Goal: Task Accomplishment & Management: Use online tool/utility

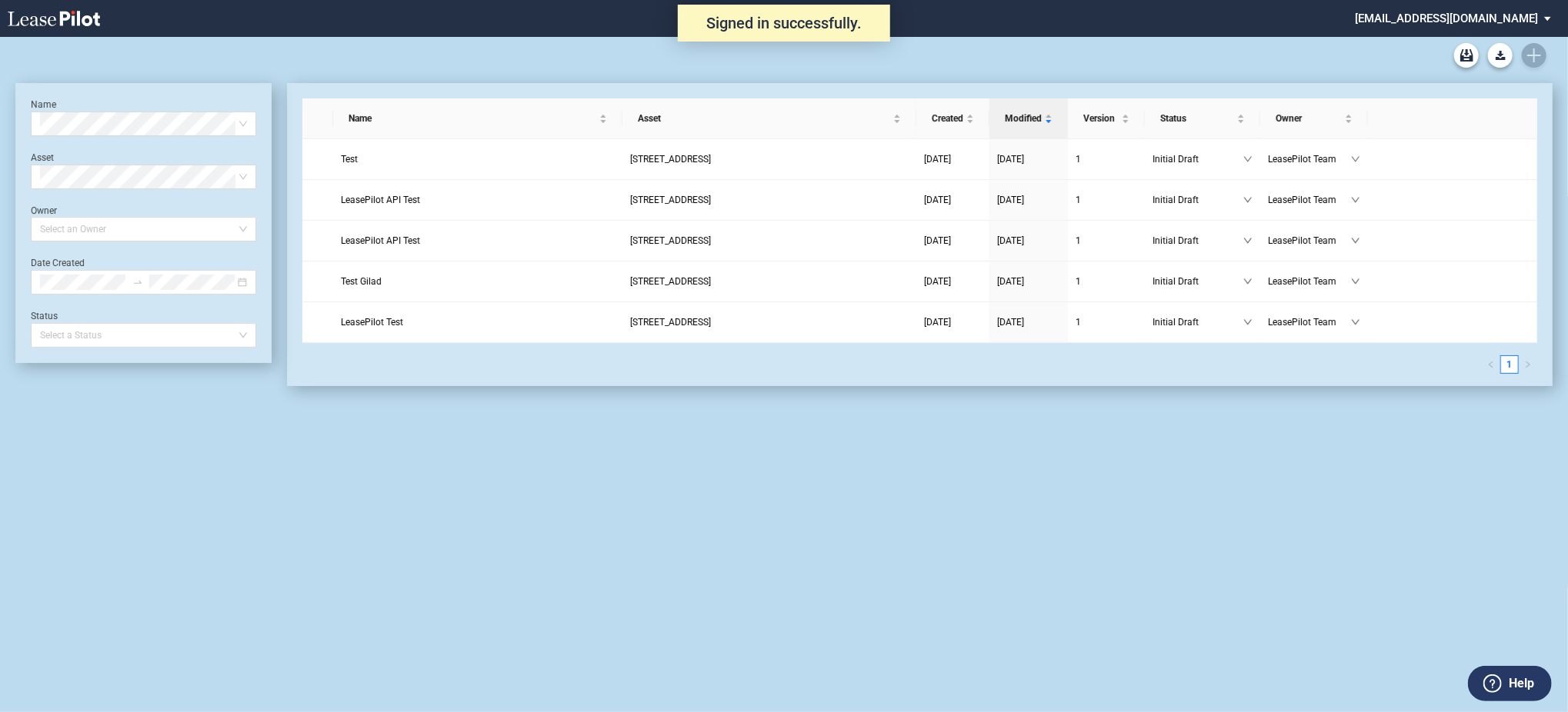
click at [1535, 59] on div at bounding box center [784, 55] width 1537 height 37
click at [1448, 11] on md-select "admin@leasepilot.co Super Admin Area Admin Area Settings Sign Out" at bounding box center [1459, 17] width 211 height 35
click at [1450, 38] on div "Super Admin Area" at bounding box center [1470, 42] width 85 height 15
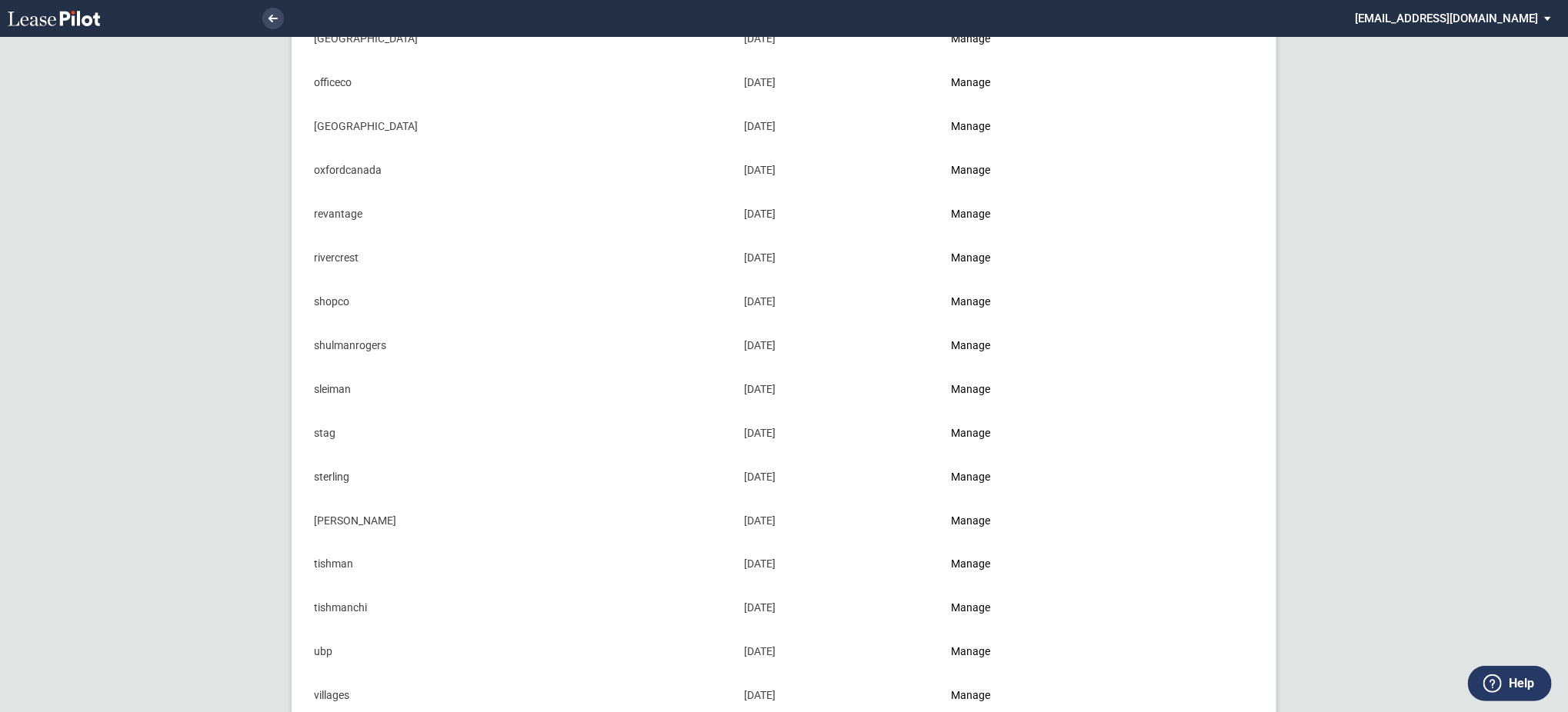
scroll to position [1607, 0]
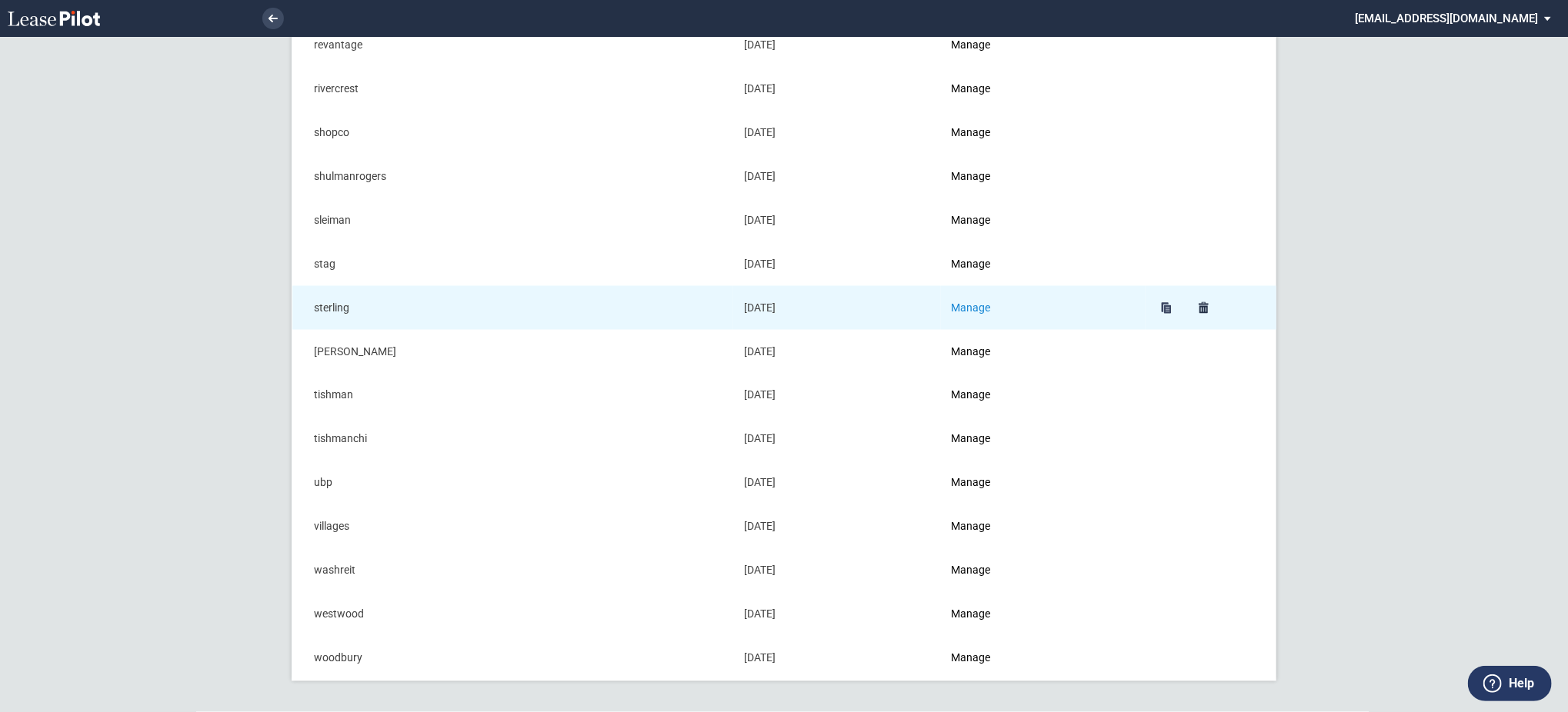
click at [962, 305] on link "Manage" at bounding box center [971, 307] width 40 height 13
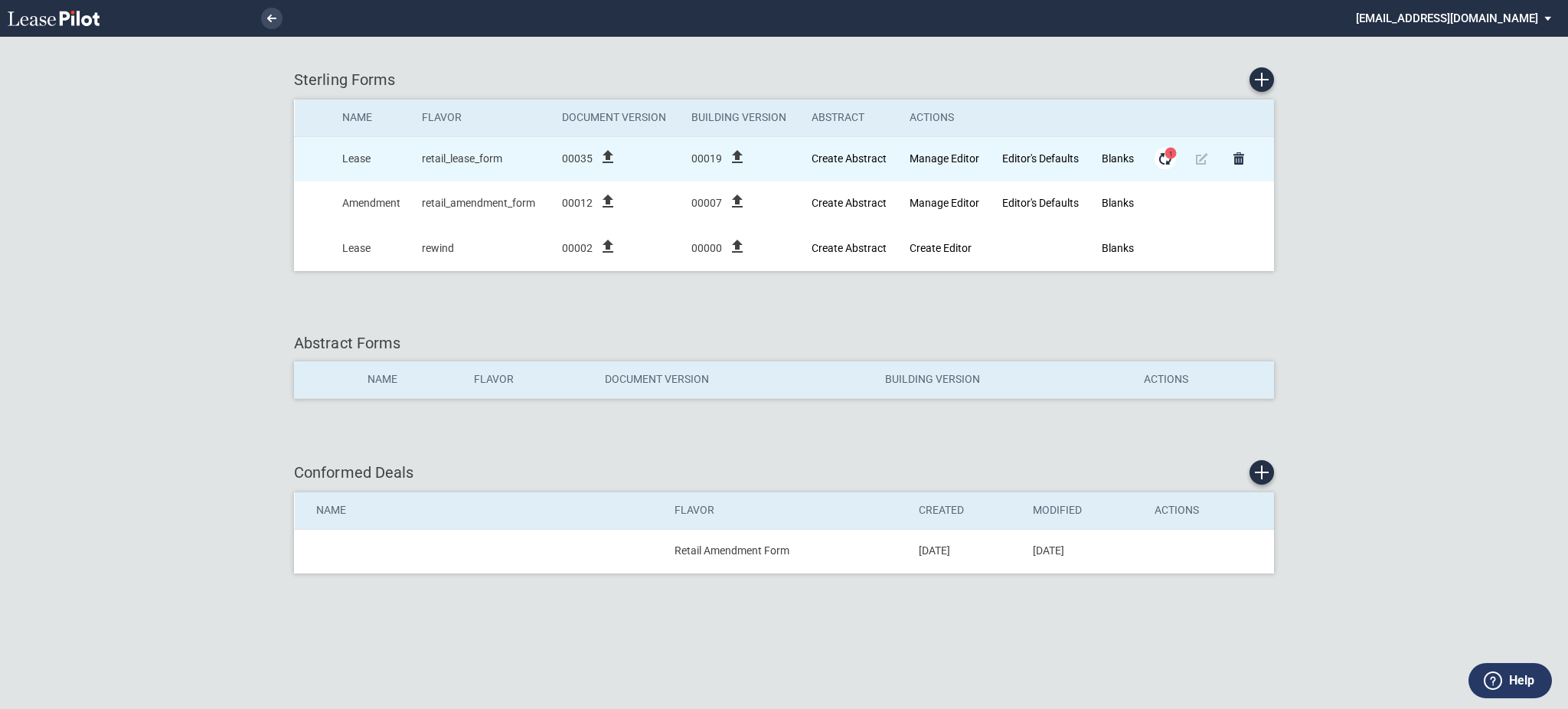
click at [1164, 163] on md-icon "Form Updates" at bounding box center [1164, 158] width 18 height 18
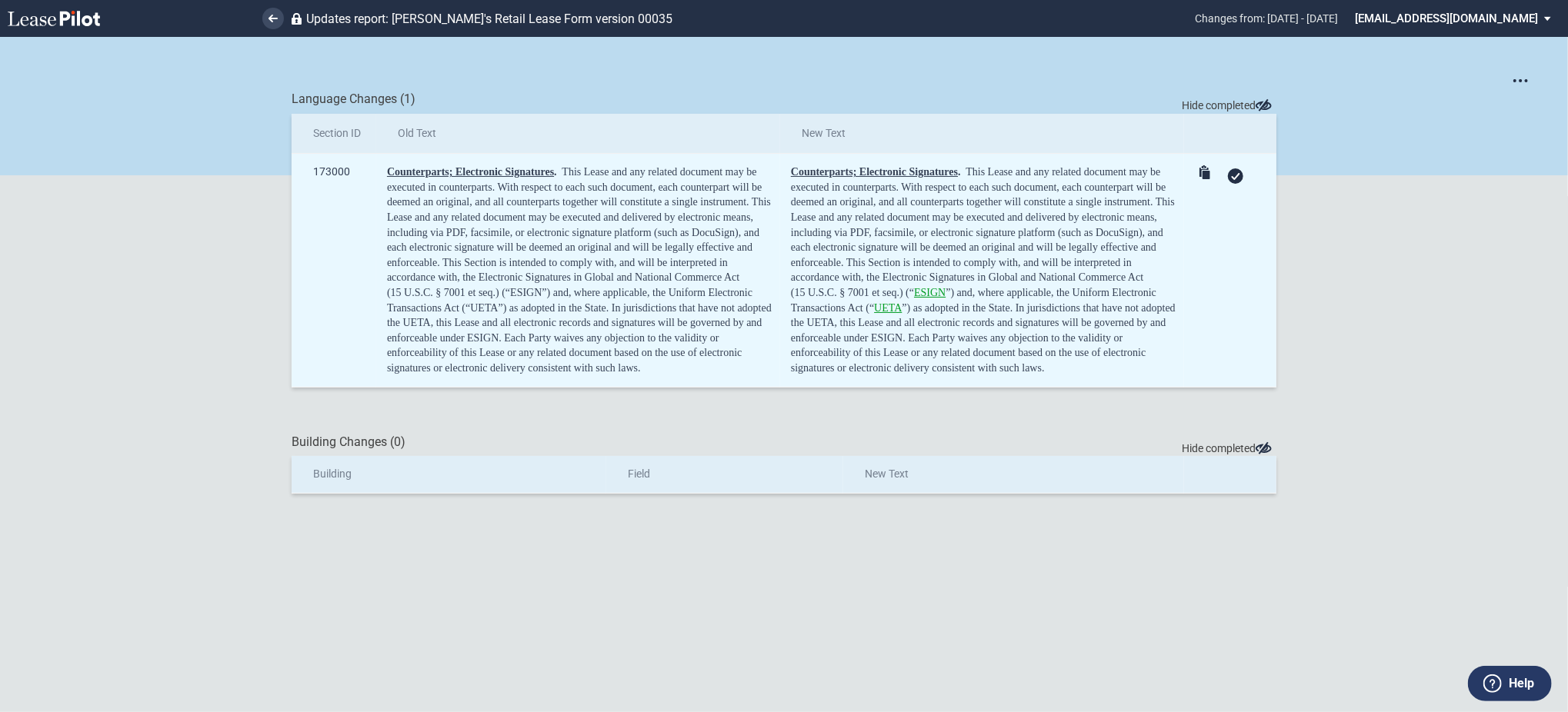
drag, startPoint x: 568, startPoint y: 350, endPoint x: 384, endPoint y: 166, distance: 260.2
click at [384, 166] on ng-container "Get SML with section IDs Get SML with changes Language Changes (1) Hide complet…" at bounding box center [784, 265] width 1568 height 457
click at [385, 189] on td "Counterparts; Electronic Signatures . This Lease and any related document may b…" at bounding box center [578, 270] width 404 height 233
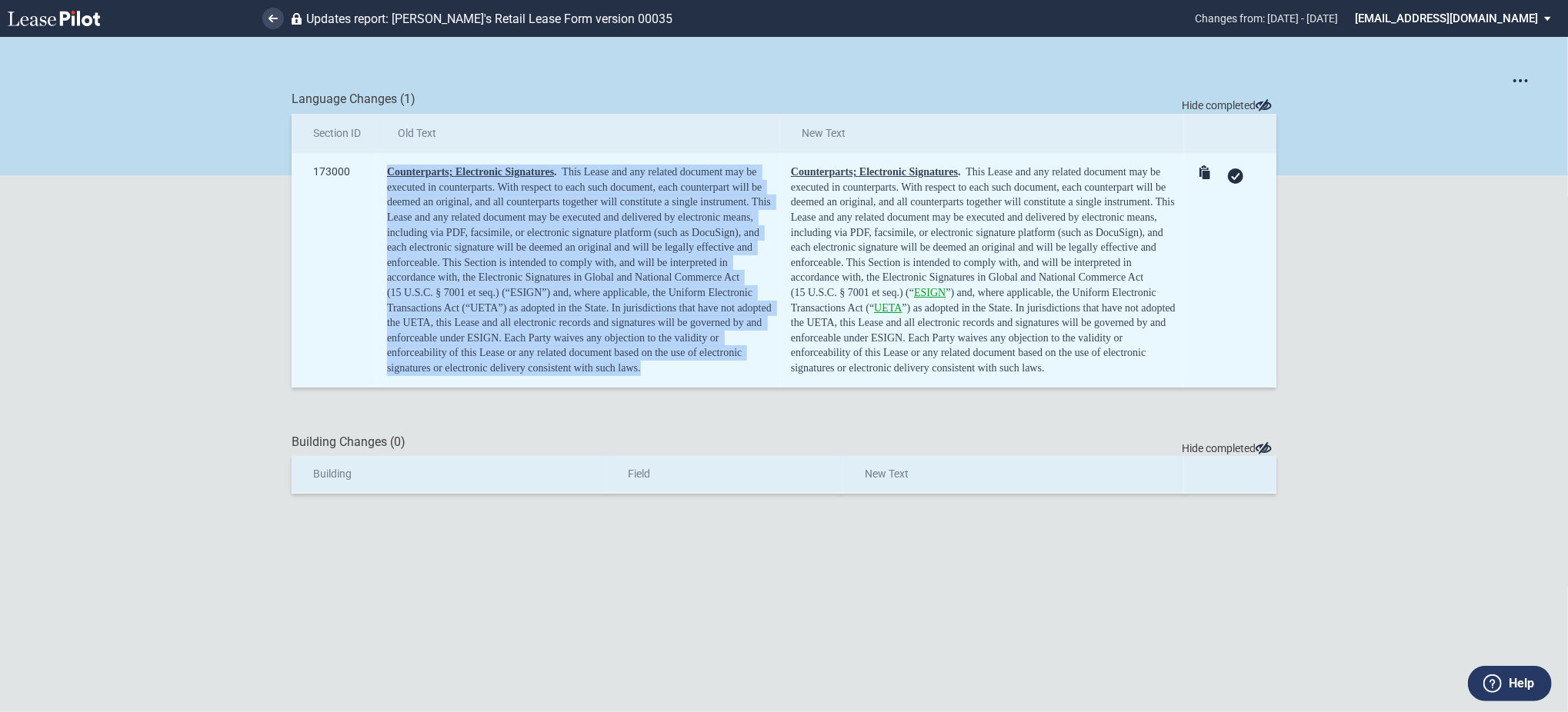
drag, startPoint x: 383, startPoint y: 172, endPoint x: 651, endPoint y: 364, distance: 329.7
click at [651, 365] on td "Counterparts; Electronic Signatures . This Lease and any related document may b…" at bounding box center [578, 270] width 404 height 233
copy div "Counterparts; Electronic Signatures . This Lease and any related document may b…"
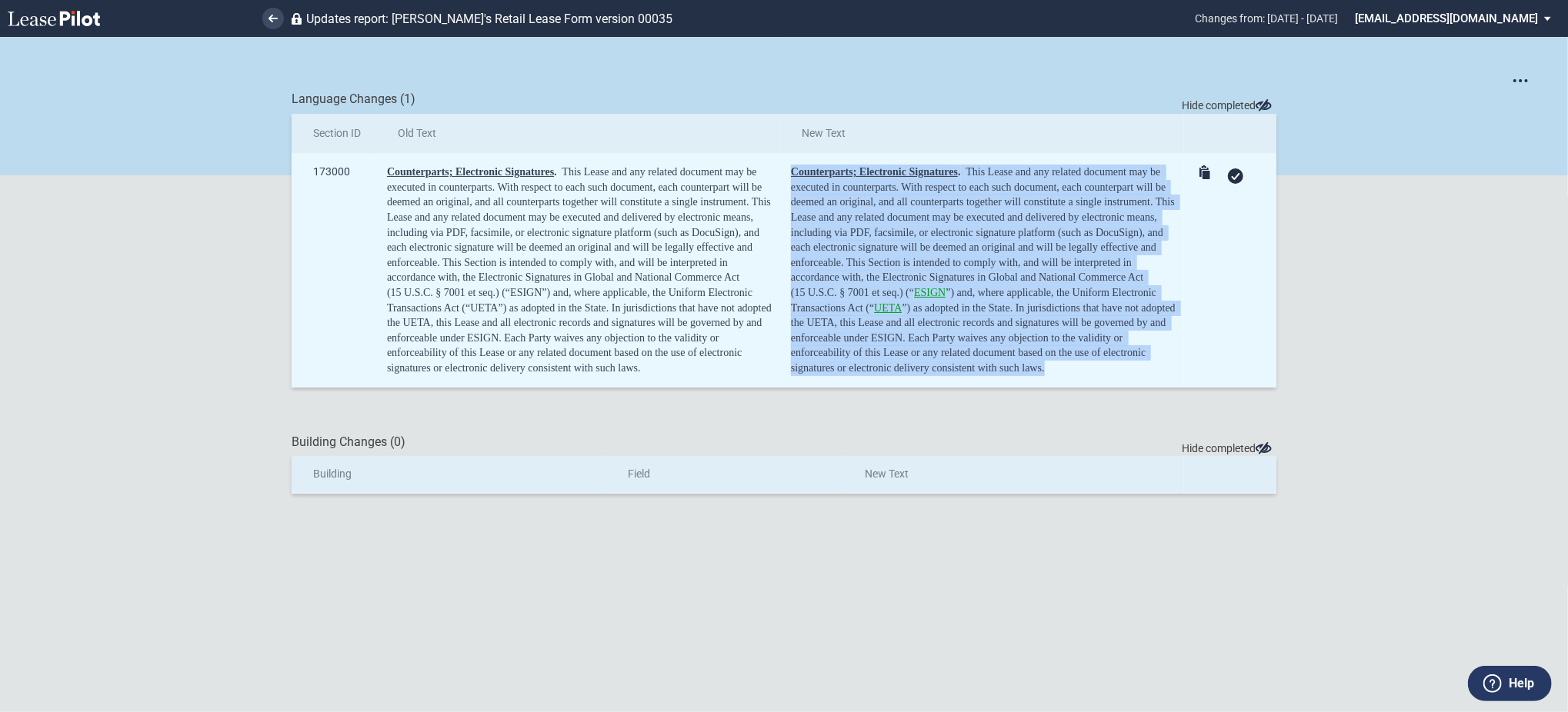
drag, startPoint x: 1050, startPoint y: 364, endPoint x: 784, endPoint y: 168, distance: 330.4
click at [784, 168] on td "Counterparts; Electronic Signatures . This Lease and any related document may b…" at bounding box center [982, 270] width 404 height 233
copy div "Counterparts; Electronic Signatures . This Lease and any related document may b…"
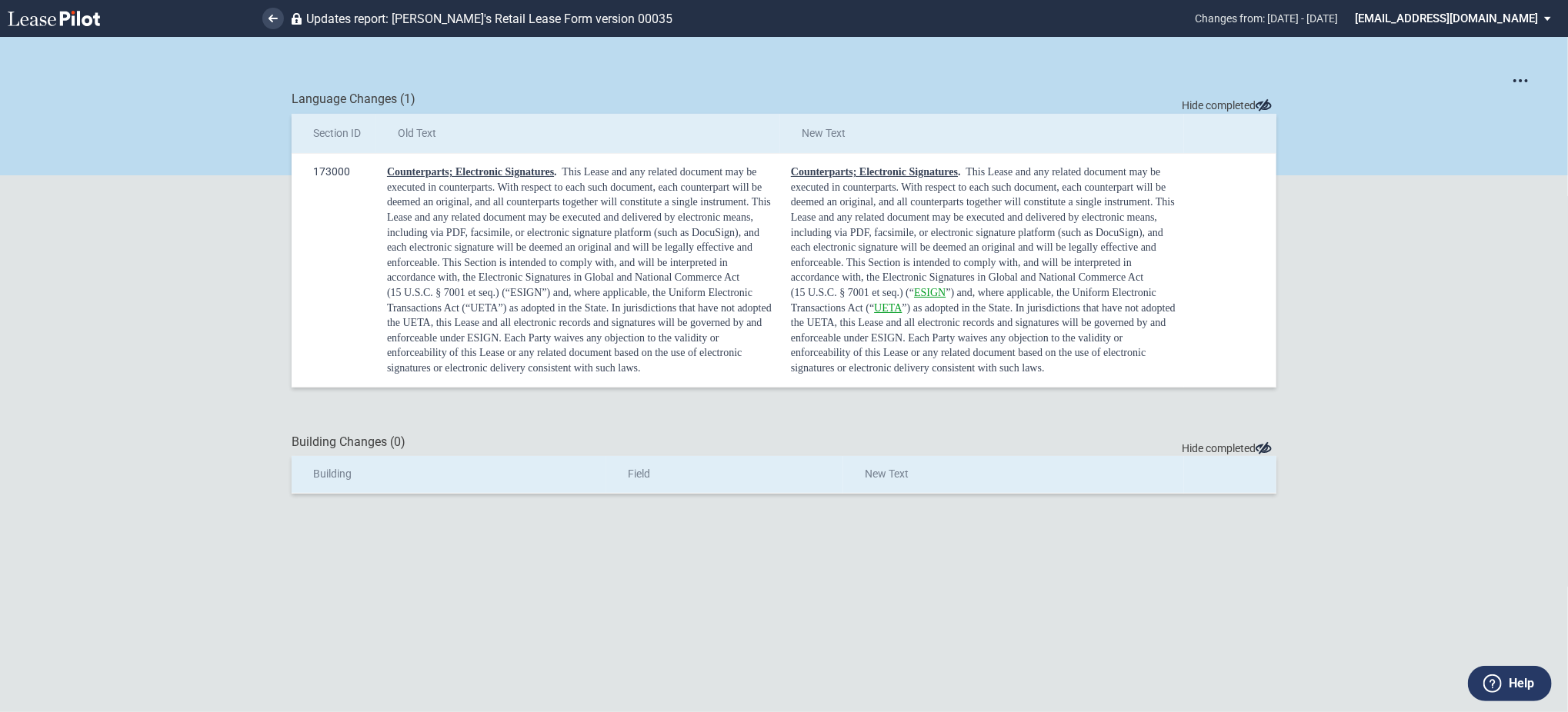
click at [1032, 436] on div "Building Changes (0) Hide completed" at bounding box center [784, 442] width 984 height 17
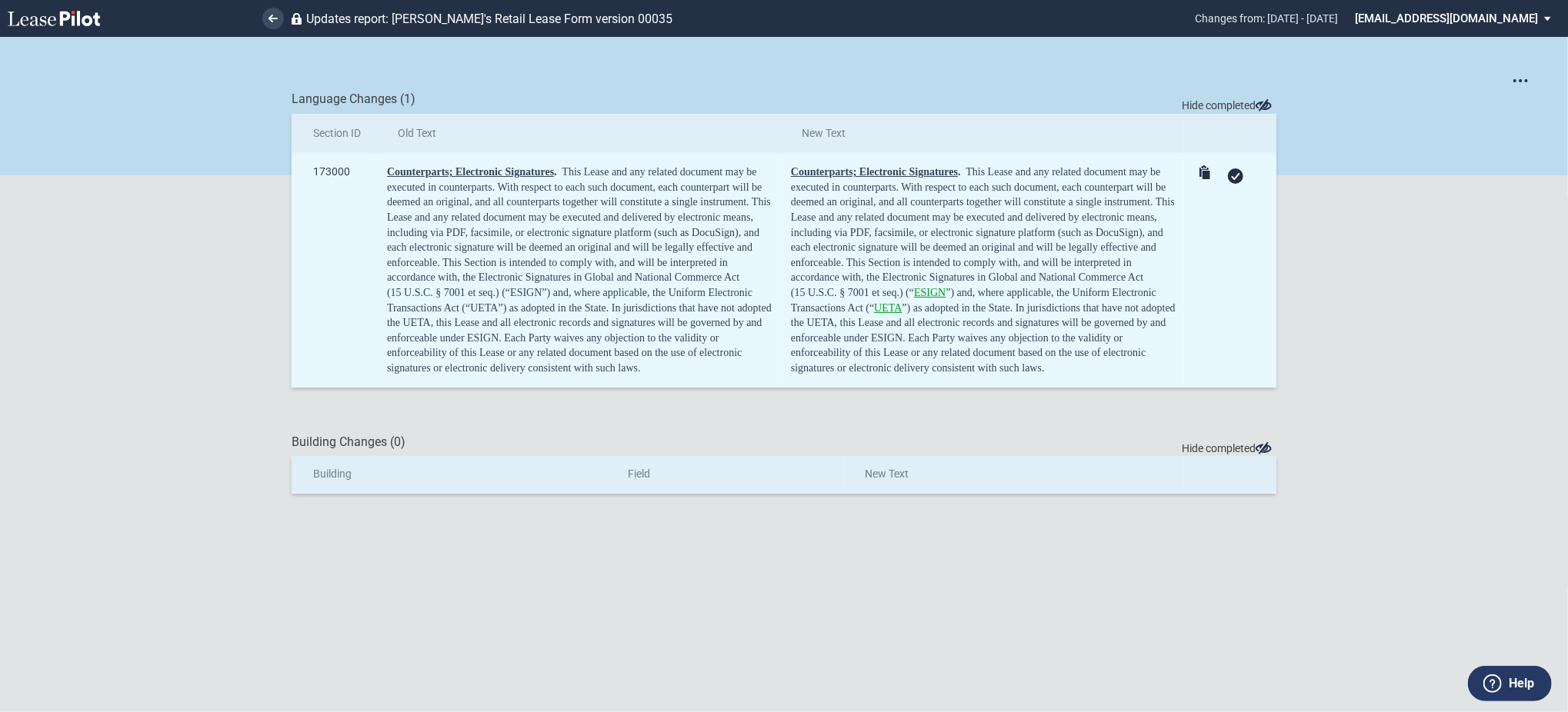
click at [1236, 180] on div at bounding box center [1236, 176] width 15 height 15
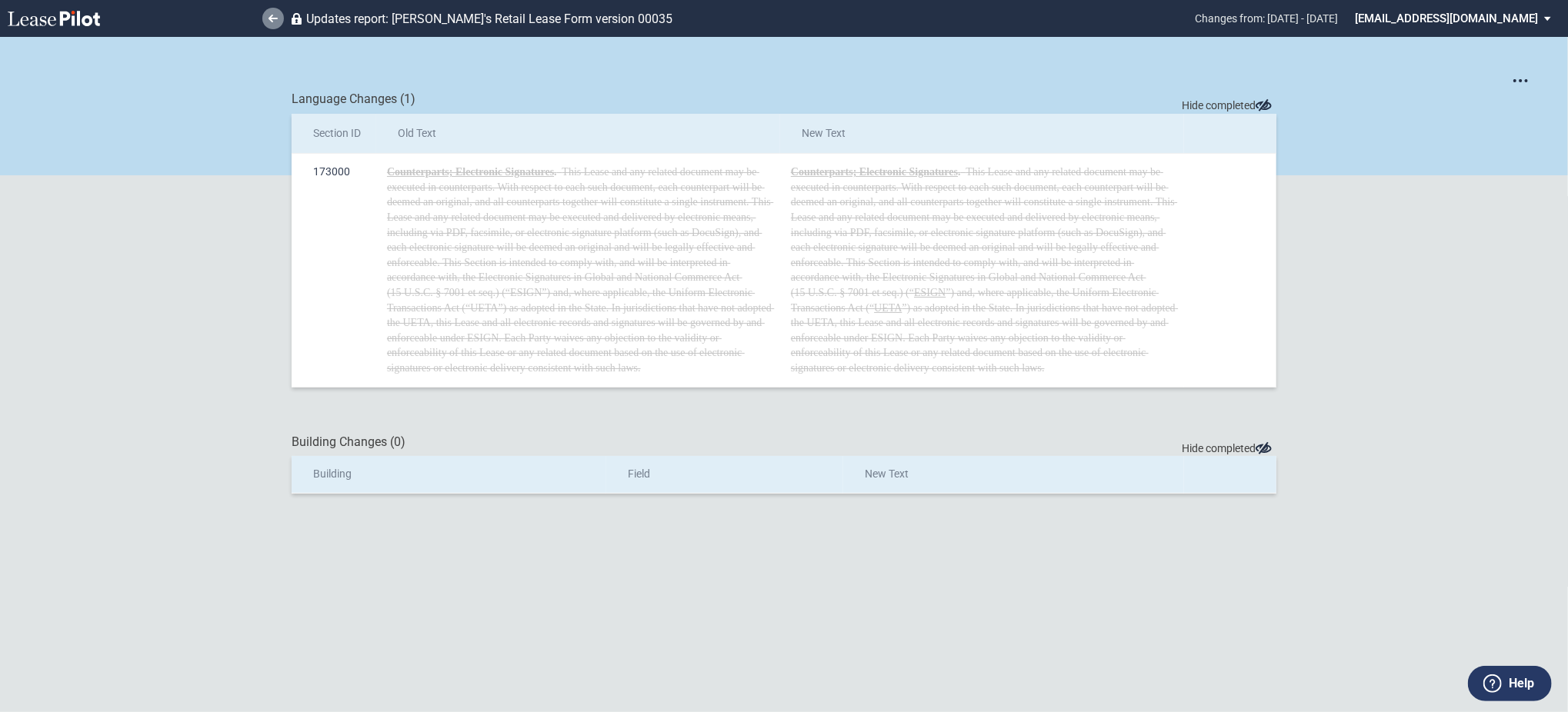
click at [272, 18] on use at bounding box center [273, 18] width 10 height 8
